Goal: Information Seeking & Learning: Learn about a topic

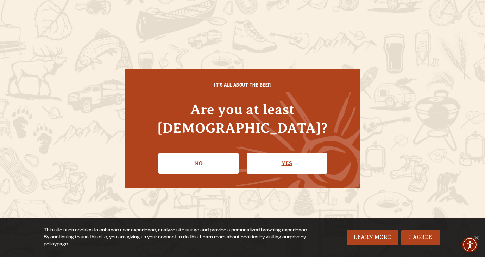
click at [282, 156] on link "Yes" at bounding box center [287, 163] width 80 height 20
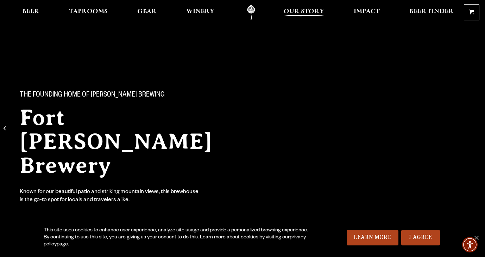
click at [303, 14] on span "Our Story" at bounding box center [303, 12] width 40 height 6
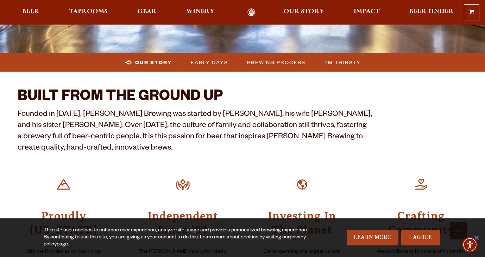
scroll to position [213, 0]
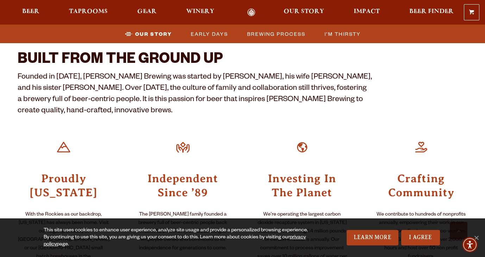
click at [111, 90] on p "Founded in [DATE], [PERSON_NAME] Brewing was started by [PERSON_NAME], his wife…" at bounding box center [195, 94] width 354 height 45
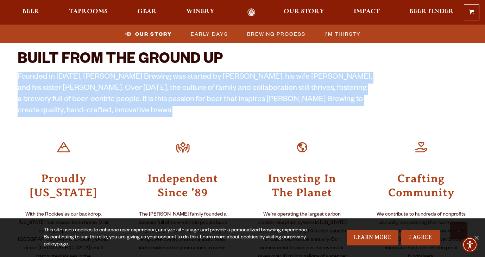
copy div "Founded in [DATE], [PERSON_NAME] Brewing was started by [PERSON_NAME], his wife…"
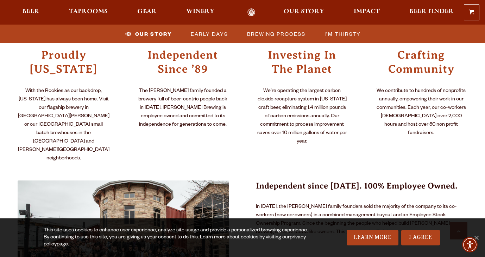
scroll to position [364, 0]
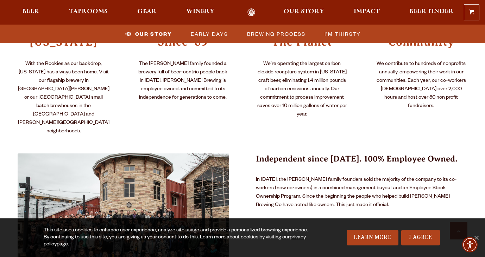
click at [290, 176] on p "In [DATE], the [PERSON_NAME] family founders sold the majority of the company t…" at bounding box center [361, 193] width 211 height 34
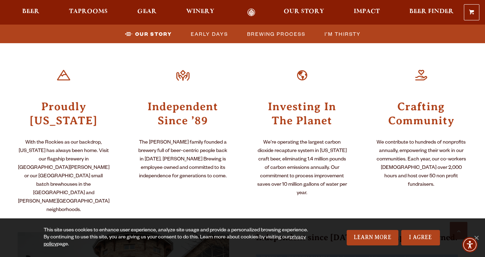
scroll to position [284, 0]
click at [69, 162] on p "With the Rockies as our backdrop, [US_STATE] has always been home. Visit our fl…" at bounding box center [64, 177] width 92 height 76
click at [183, 162] on p "The [PERSON_NAME] family founded a brewery full of beer-centric people back in …" at bounding box center [183, 160] width 92 height 42
click at [65, 158] on p "With the Rockies as our backdrop, [US_STATE] has always been home. Visit our fl…" at bounding box center [64, 177] width 92 height 76
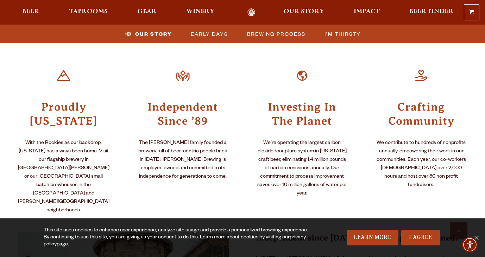
click at [65, 158] on p "With the Rockies as our backdrop, [US_STATE] has always been home. Visit our fl…" at bounding box center [64, 177] width 92 height 76
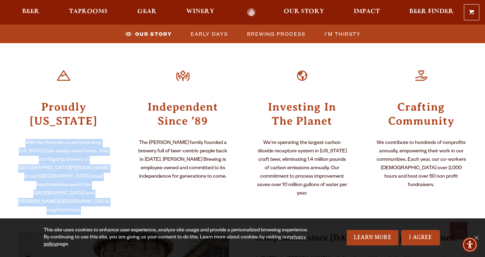
click at [65, 158] on p "With the Rockies as our backdrop, [US_STATE] has always been home. Visit our fl…" at bounding box center [64, 177] width 92 height 76
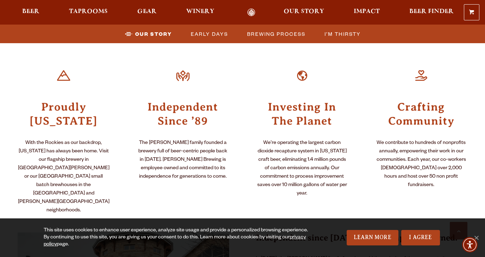
click at [65, 158] on p "With the Rockies as our backdrop, [US_STATE] has always been home. Visit our fl…" at bounding box center [64, 177] width 92 height 76
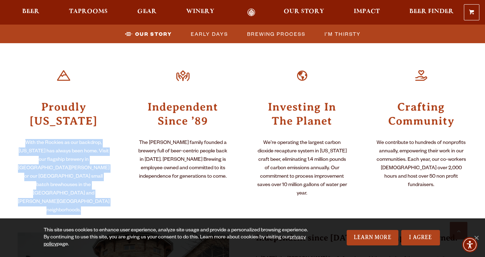
click at [65, 158] on p "With the Rockies as our backdrop, [US_STATE] has always been home. Visit our fl…" at bounding box center [64, 177] width 92 height 76
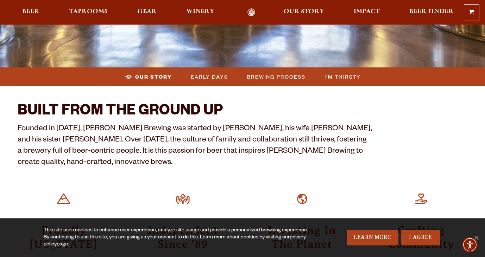
scroll to position [156, 0]
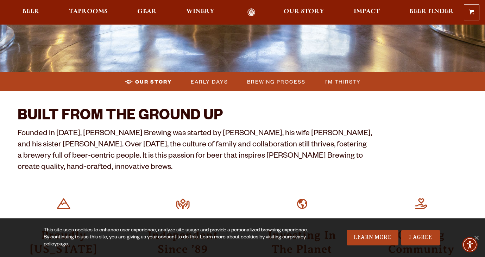
click at [203, 143] on p "Founded in [DATE], [PERSON_NAME] Brewing was started by [PERSON_NAME], his wife…" at bounding box center [195, 151] width 354 height 45
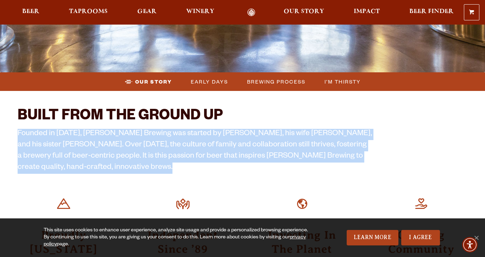
click at [203, 143] on p "Founded in [DATE], [PERSON_NAME] Brewing was started by [PERSON_NAME], his wife…" at bounding box center [195, 151] width 354 height 45
copy div "Founded in [DATE], [PERSON_NAME] Brewing was started by [PERSON_NAME], his wife…"
